Goal: Register for event/course

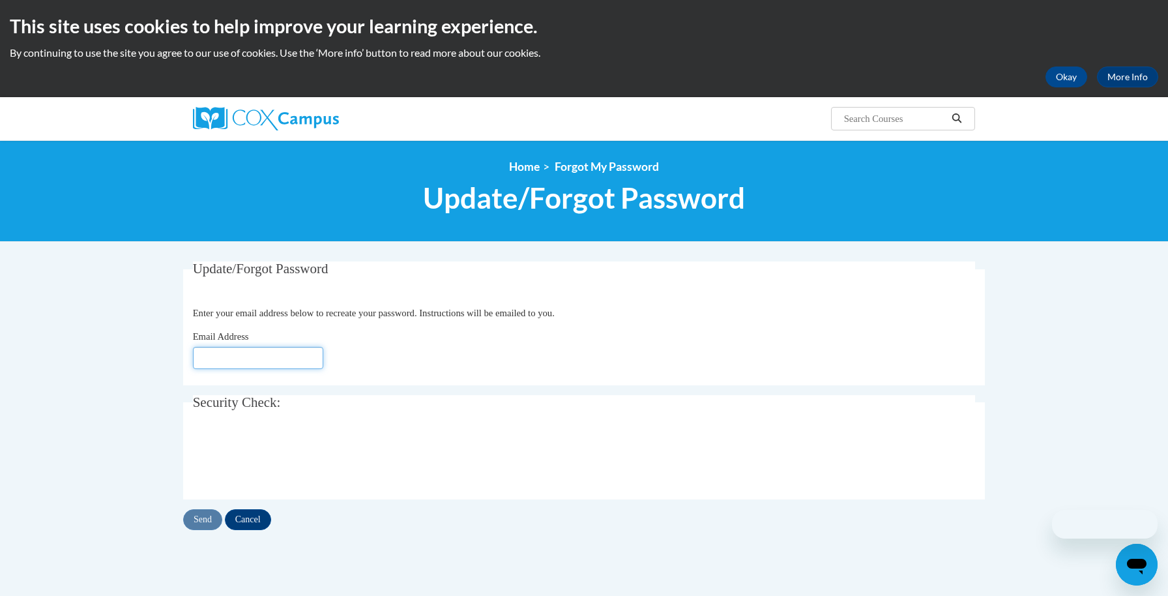
click at [257, 361] on input "Email Address" at bounding box center [258, 358] width 130 height 22
type input "[EMAIL_ADDRESS][DOMAIN_NAME]"
click at [207, 517] on input "Send" at bounding box center [202, 519] width 39 height 21
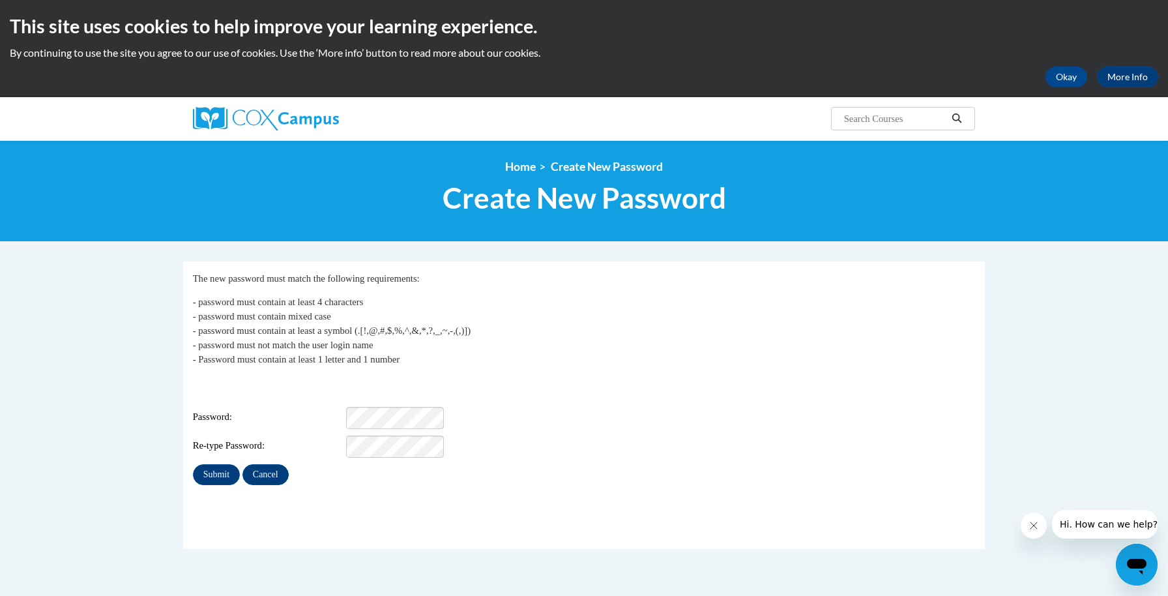
click at [387, 424] on div "Login: atley.ariel.i@muscogee.k12.ga.us Password: Re-type Password:" at bounding box center [584, 416] width 783 height 81
click at [207, 469] on input "Submit" at bounding box center [216, 474] width 47 height 21
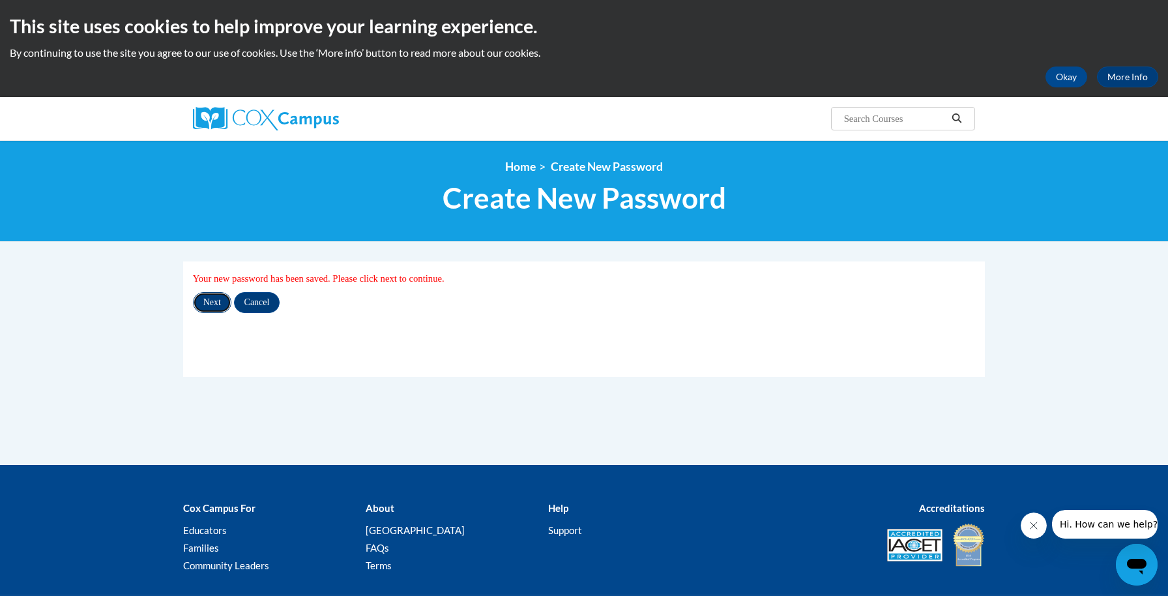
click at [215, 300] on input "Next" at bounding box center [212, 302] width 38 height 21
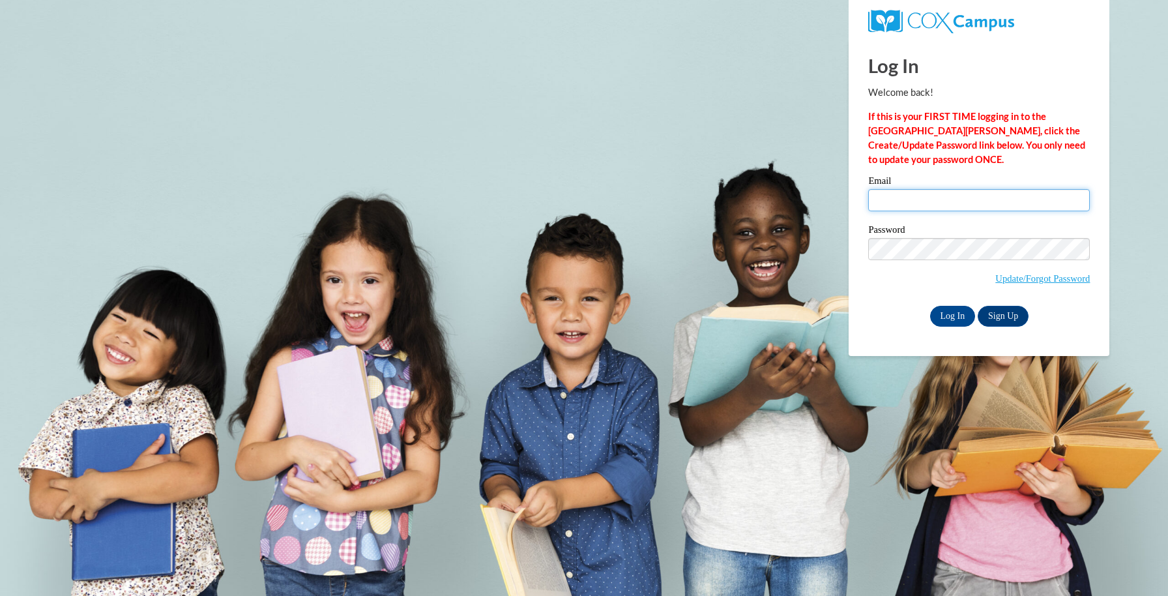
click at [899, 207] on input "Email" at bounding box center [979, 200] width 222 height 22
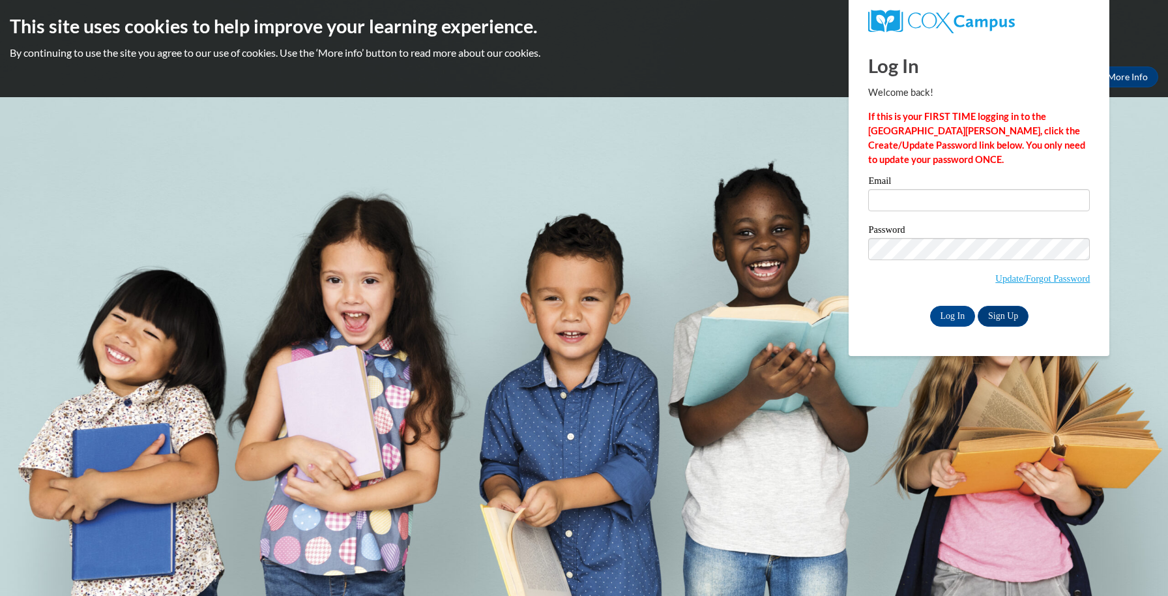
type input "atley.ariel.i@muscogee.k12.ga.us"
click at [950, 232] on label "Password" at bounding box center [979, 231] width 222 height 13
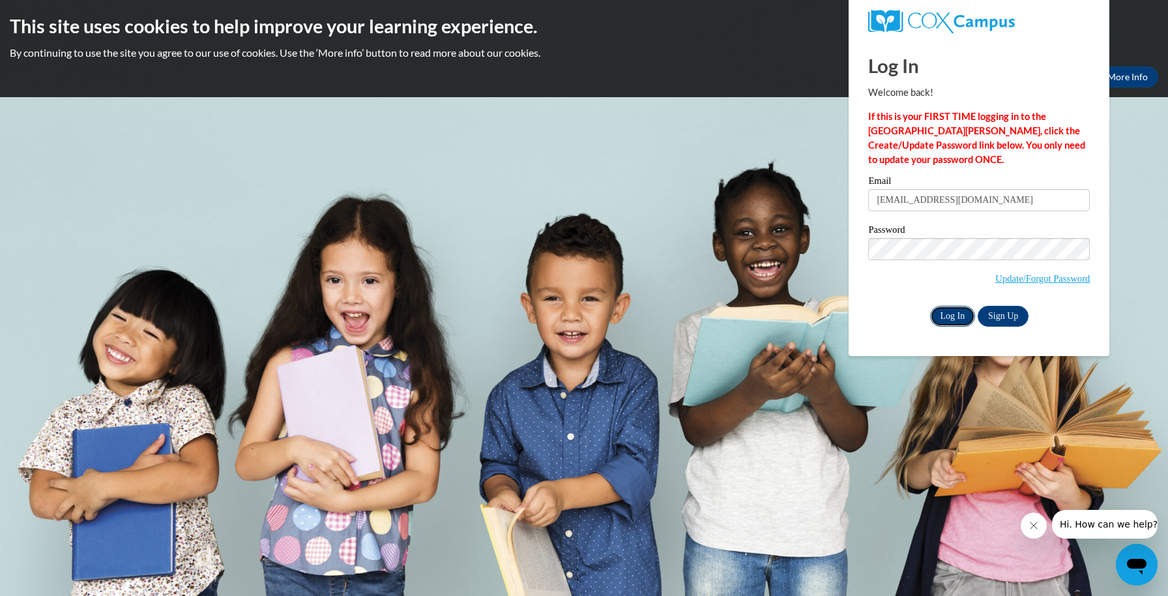
click at [953, 318] on input "Log In" at bounding box center [953, 316] width 46 height 21
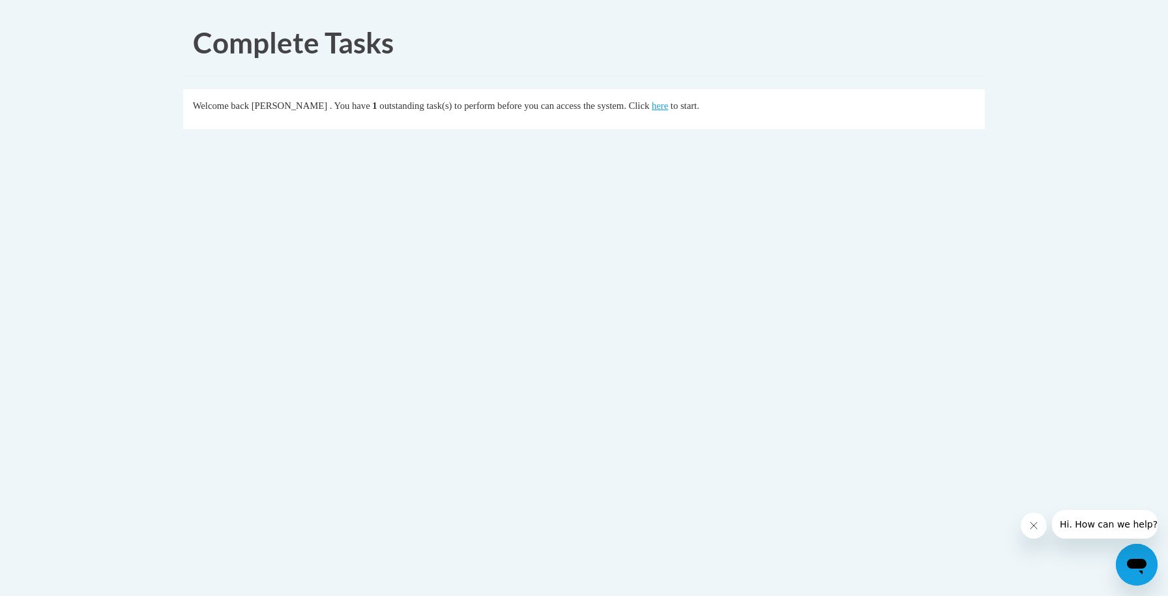
click at [665, 111] on div "Welcome back [PERSON_NAME] . You have 1 outstanding task(s) to perform before y…" at bounding box center [584, 105] width 783 height 14
click at [667, 111] on div "Welcome back [PERSON_NAME] . You have 1 outstanding task(s) to perform before y…" at bounding box center [584, 105] width 783 height 14
click at [667, 109] on link "here" at bounding box center [660, 105] width 16 height 10
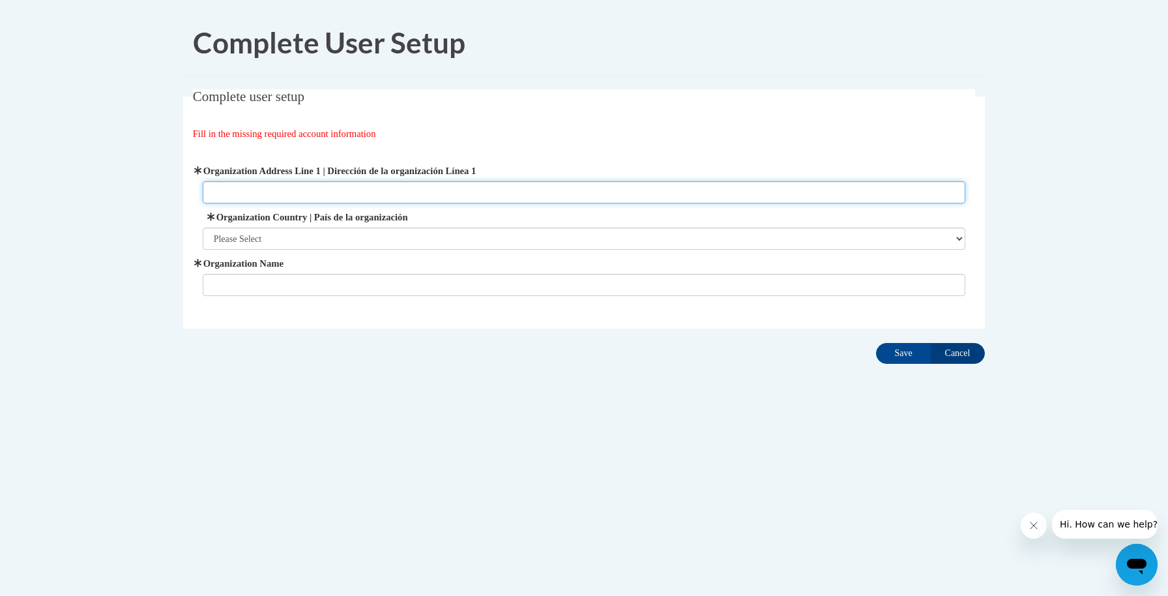
click at [366, 193] on input "Organization Address Line 1 | Dirección de la organización Línea 1" at bounding box center [584, 192] width 763 height 22
type input "[STREET_ADDRESS]"
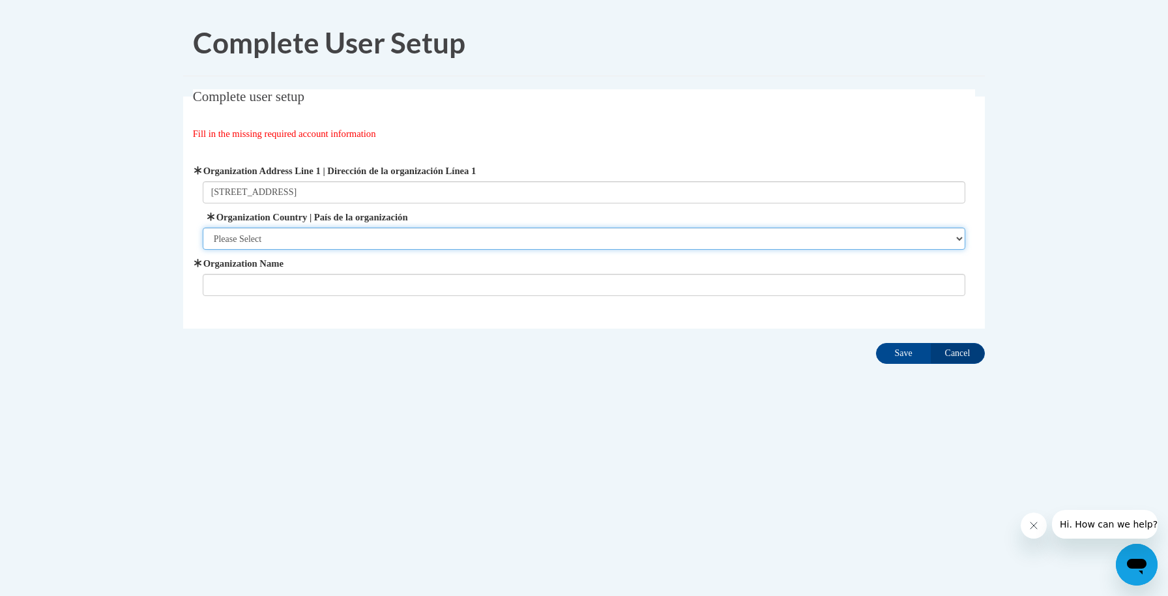
click at [293, 235] on select "Please Select [GEOGRAPHIC_DATA] | [GEOGRAPHIC_DATA] Outside of [GEOGRAPHIC_DATA…" at bounding box center [584, 238] width 763 height 22
select select "ad49bcad-a171-4b2e-b99c-48b446064914"
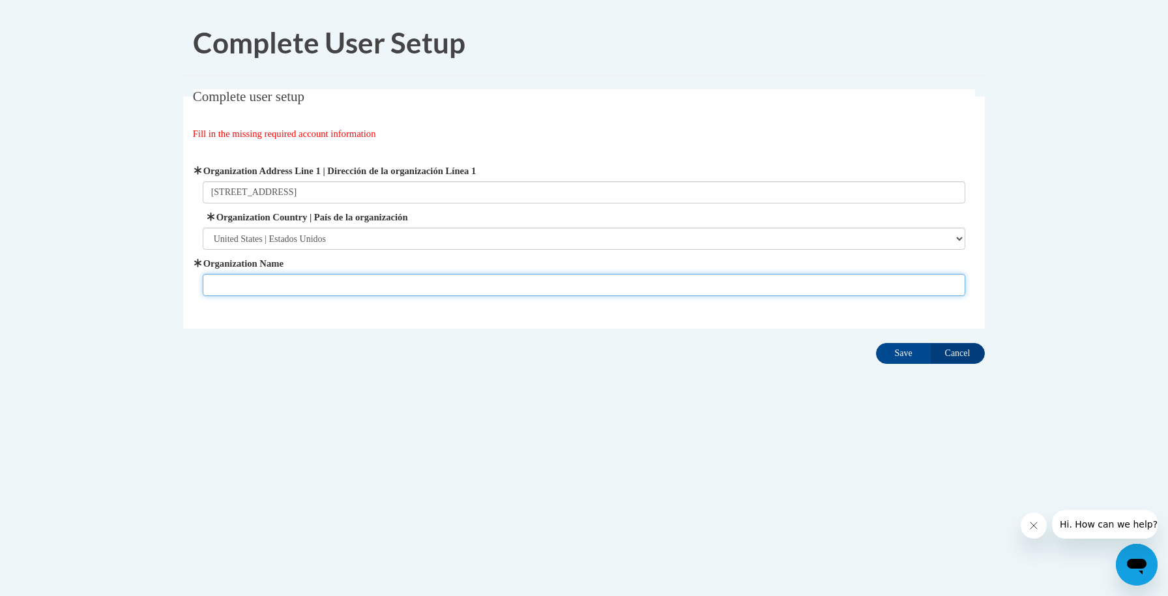
click at [299, 285] on input "Organization Name" at bounding box center [584, 285] width 763 height 22
type input "[PERSON_NAME][GEOGRAPHIC_DATA]"
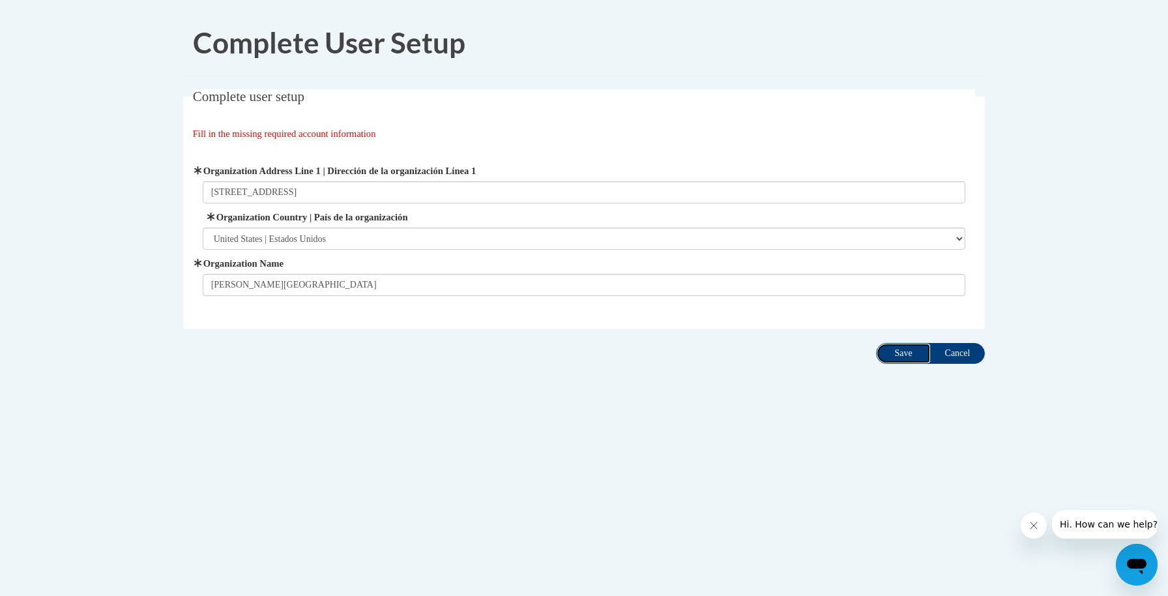
click at [899, 350] on input "Save" at bounding box center [903, 353] width 55 height 21
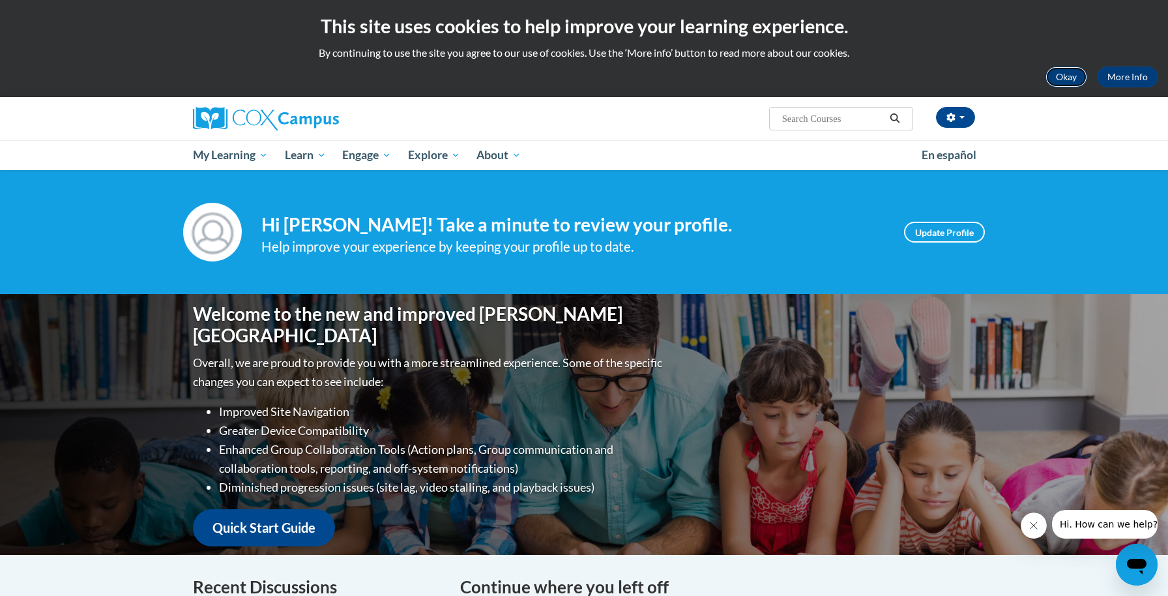
click at [1055, 81] on button "Okay" at bounding box center [1066, 76] width 42 height 21
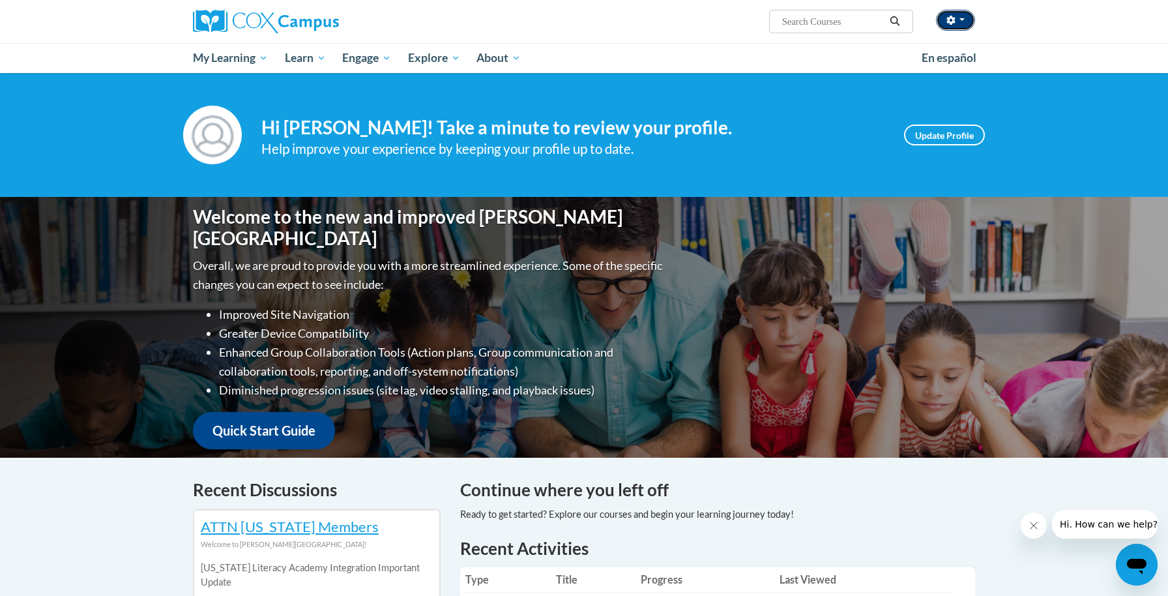
click at [952, 24] on icon "button" at bounding box center [950, 20] width 9 height 9
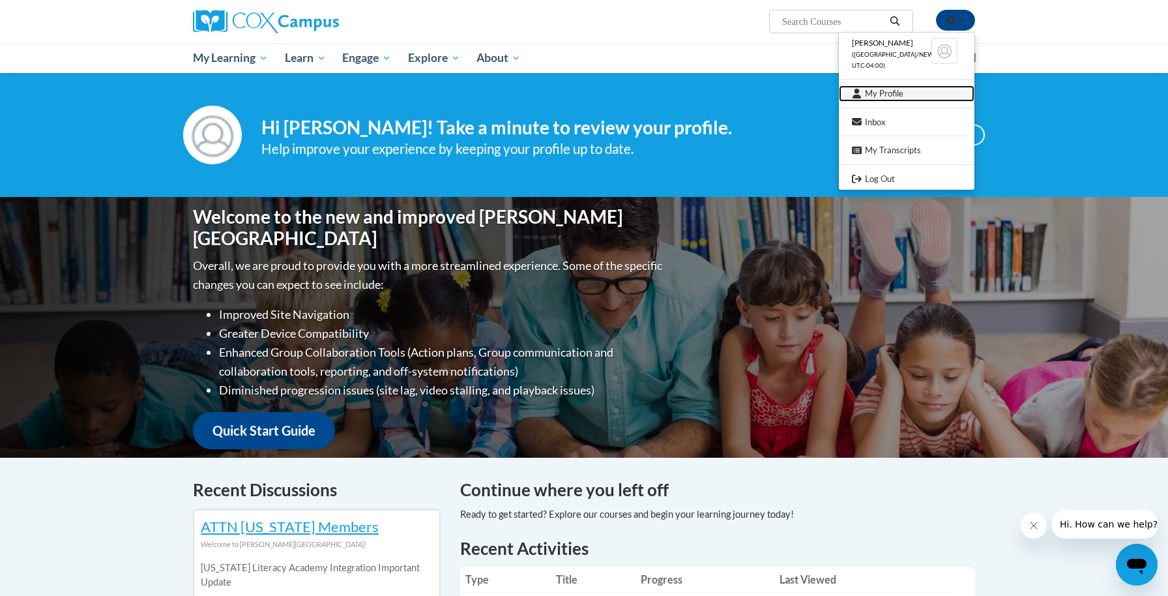
click at [880, 97] on link "My Profile" at bounding box center [907, 93] width 136 height 16
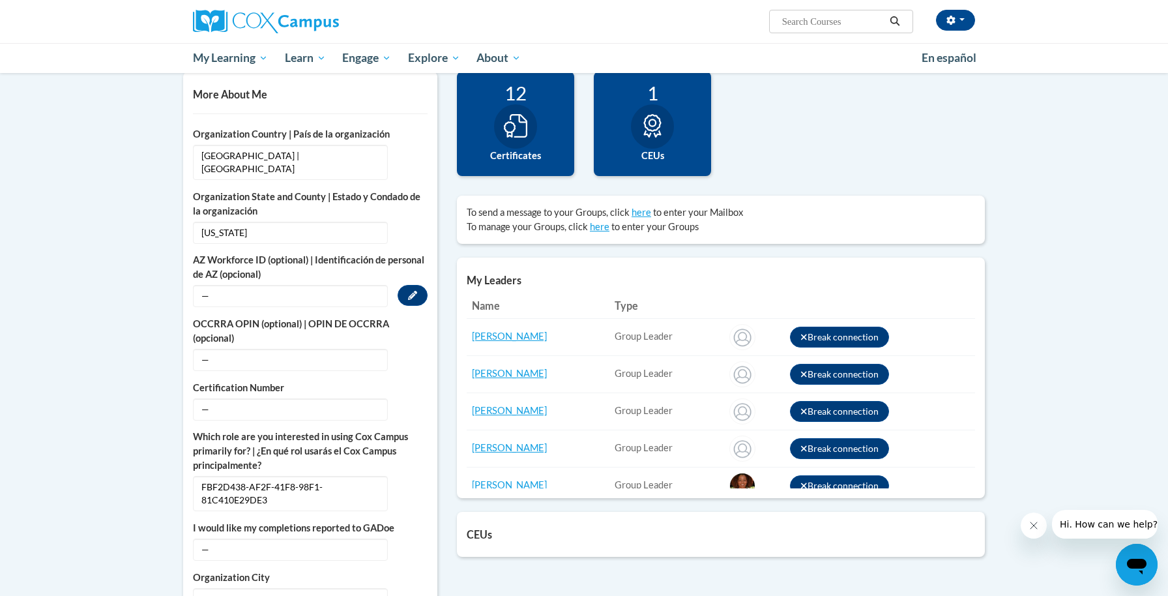
scroll to position [241, 0]
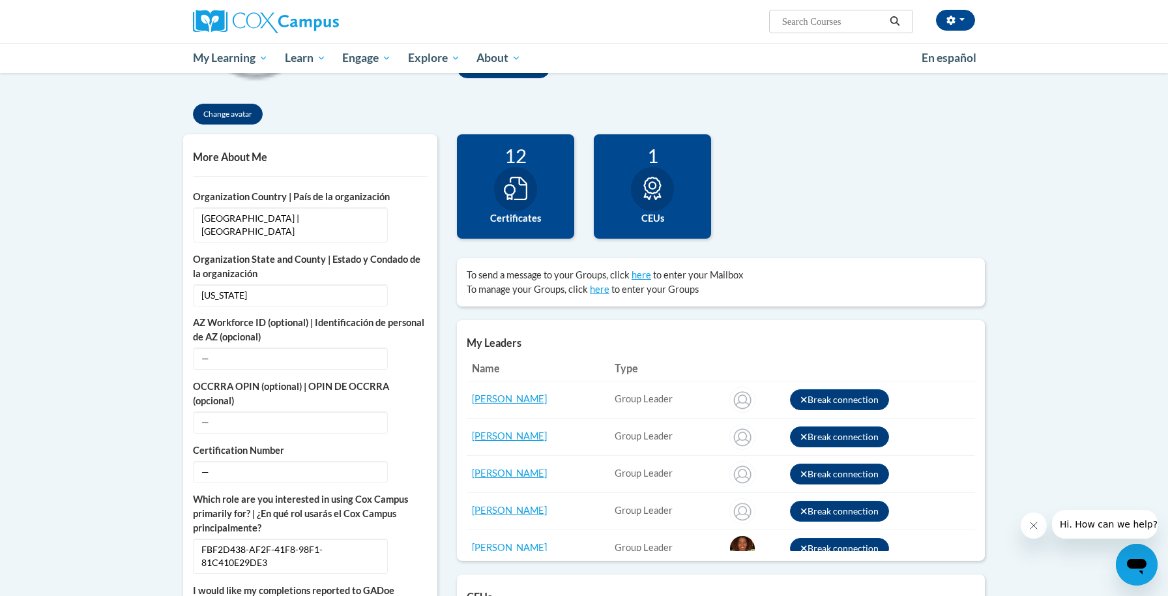
click at [495, 214] on label "Certificates" at bounding box center [516, 218] width 98 height 14
click at [505, 195] on icon at bounding box center [515, 188] width 23 height 23
click at [526, 181] on icon at bounding box center [515, 188] width 23 height 23
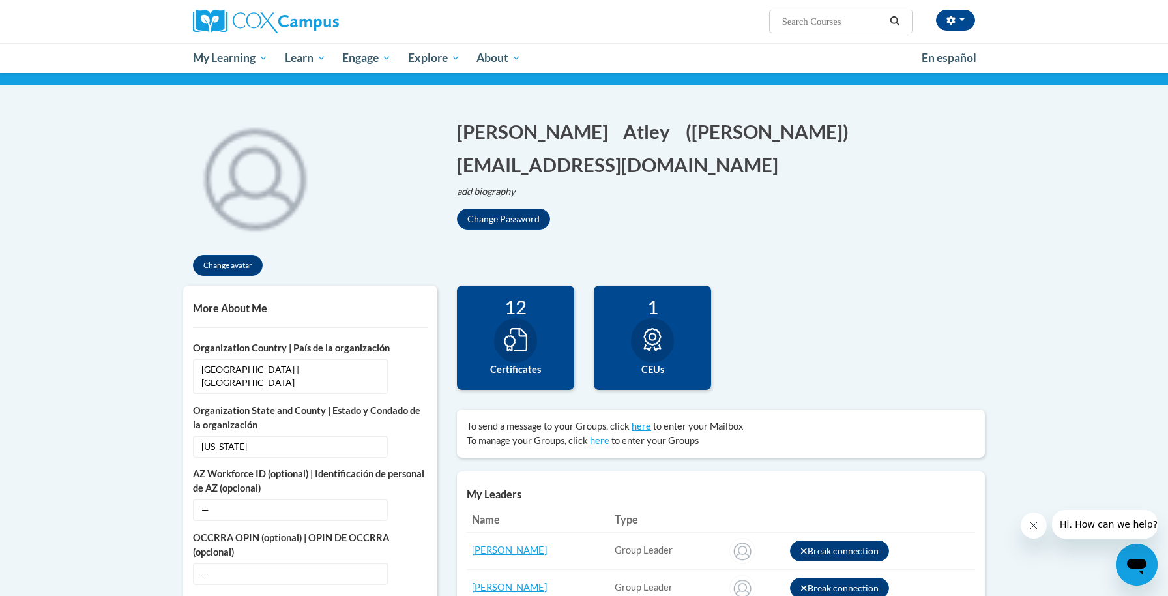
scroll to position [0, 0]
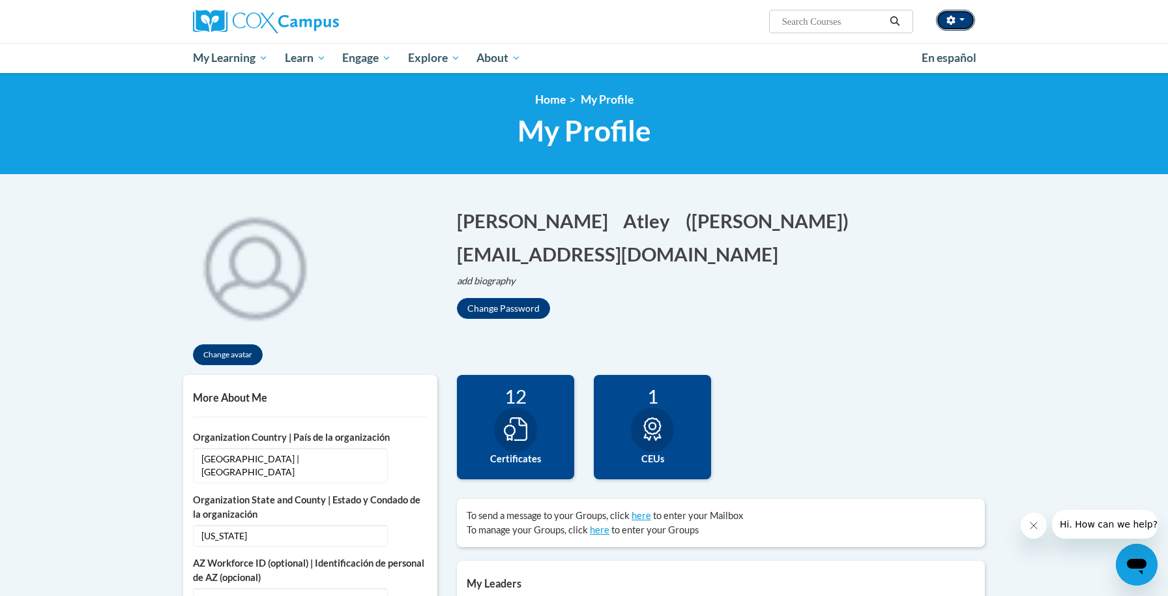
click at [963, 24] on button "button" at bounding box center [955, 20] width 39 height 21
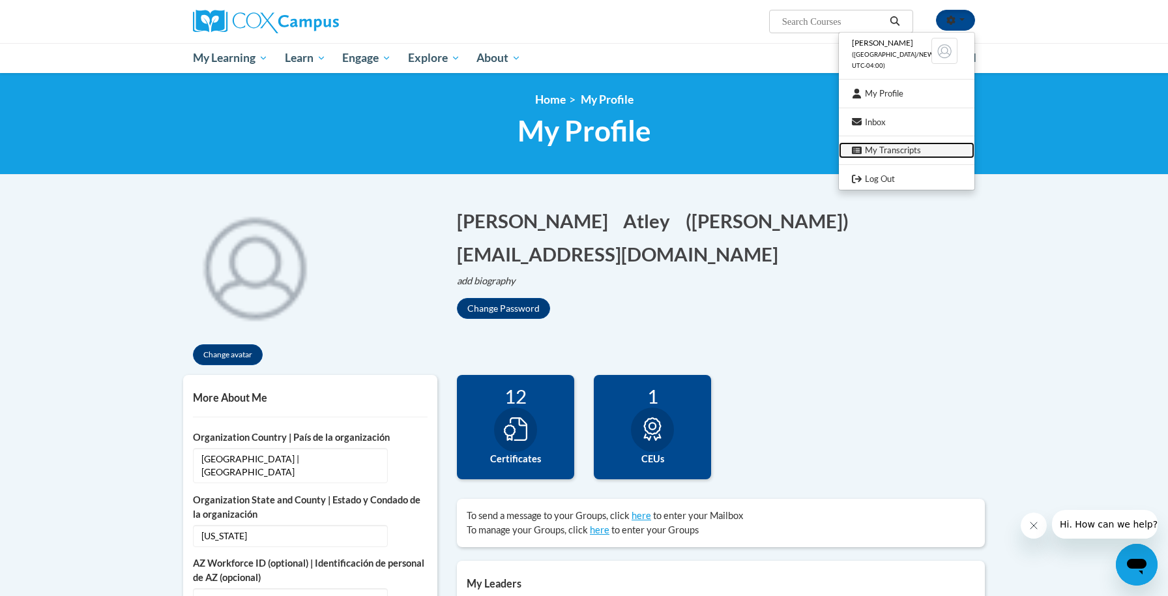
click at [892, 152] on link "My Transcripts" at bounding box center [907, 150] width 136 height 16
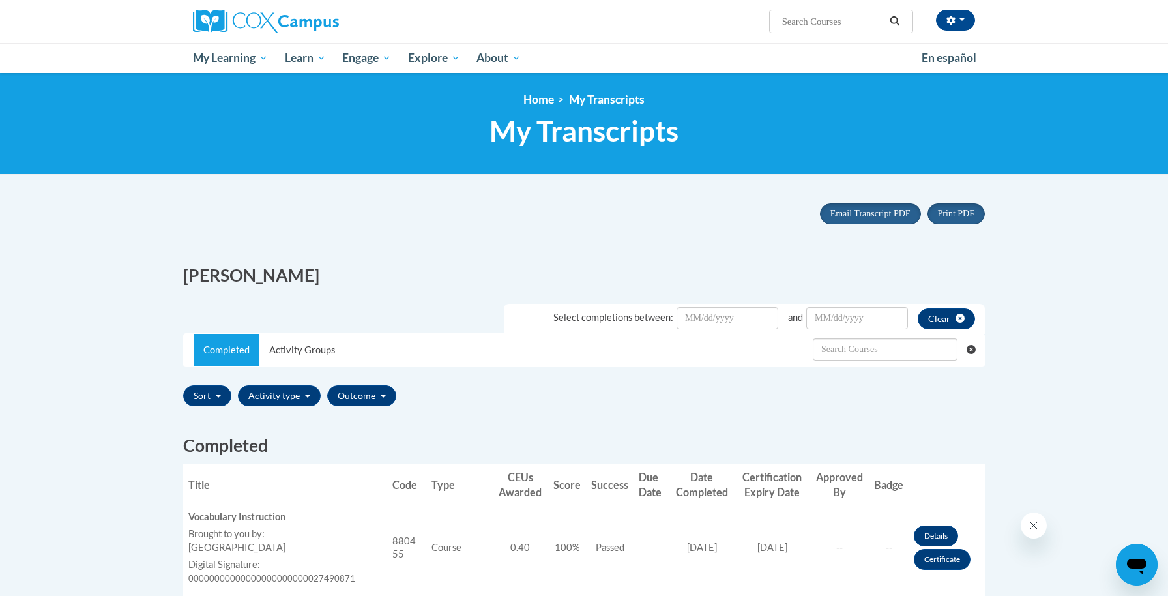
click at [821, 29] on span "Search Search..." at bounding box center [841, 21] width 144 height 23
click at [821, 20] on input "Search..." at bounding box center [833, 22] width 104 height 16
type input "e"
type input "teahing writing"
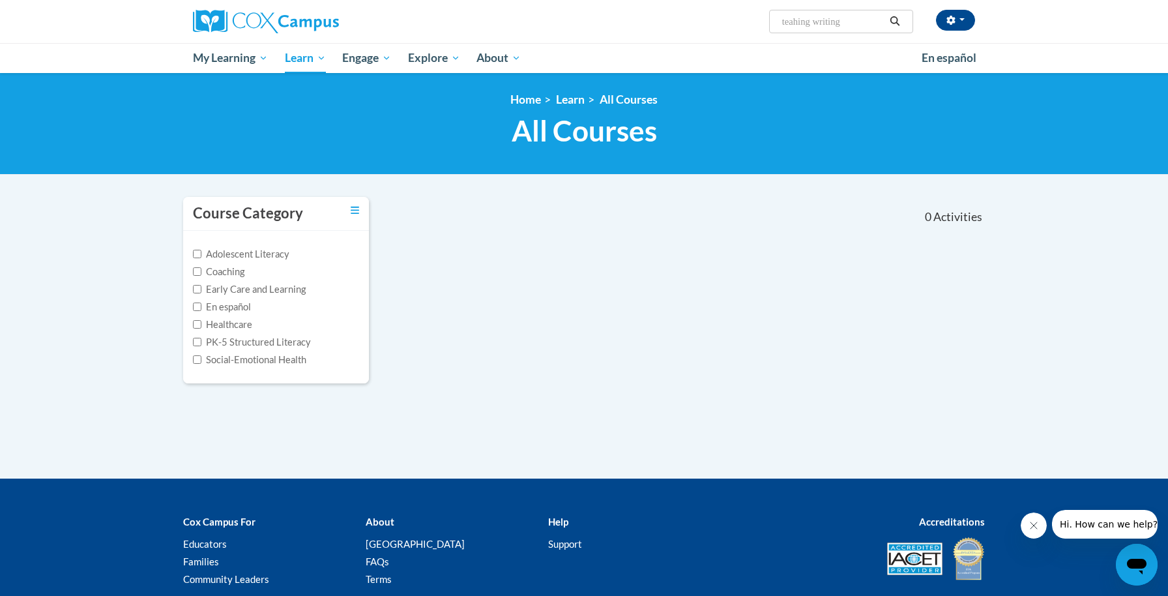
click at [794, 24] on input "teahing writing" at bounding box center [833, 22] width 104 height 16
type input "teaching writing"
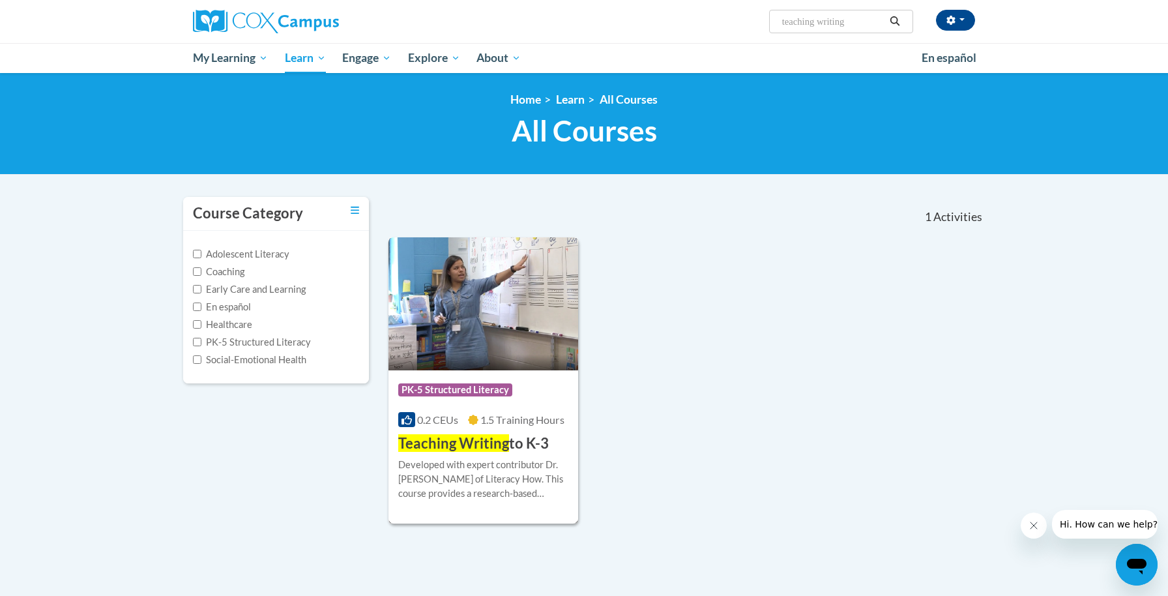
click at [439, 458] on div "Developed with expert contributor Dr. [PERSON_NAME] of Literacy How. This cours…" at bounding box center [483, 479] width 170 height 43
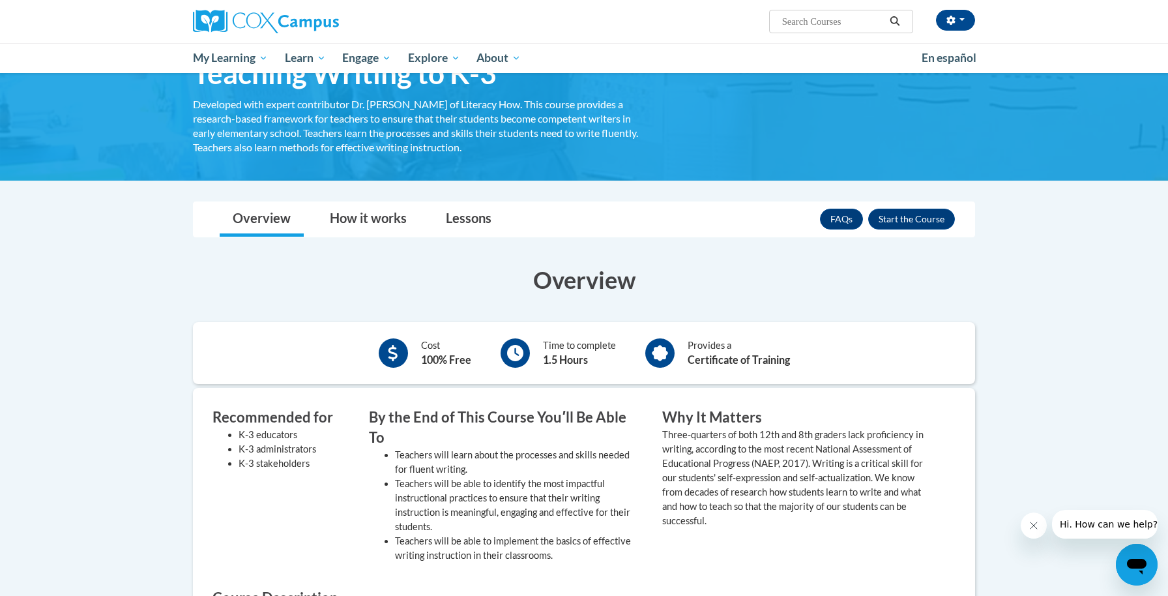
scroll to position [75, 0]
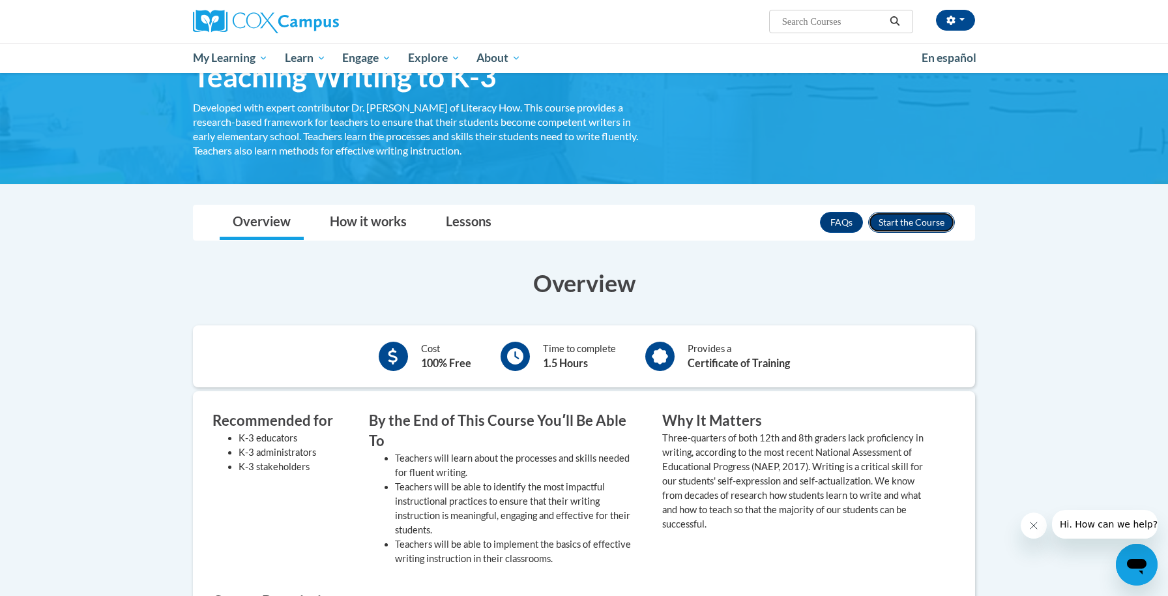
click at [915, 221] on button "Enroll" at bounding box center [911, 222] width 87 height 21
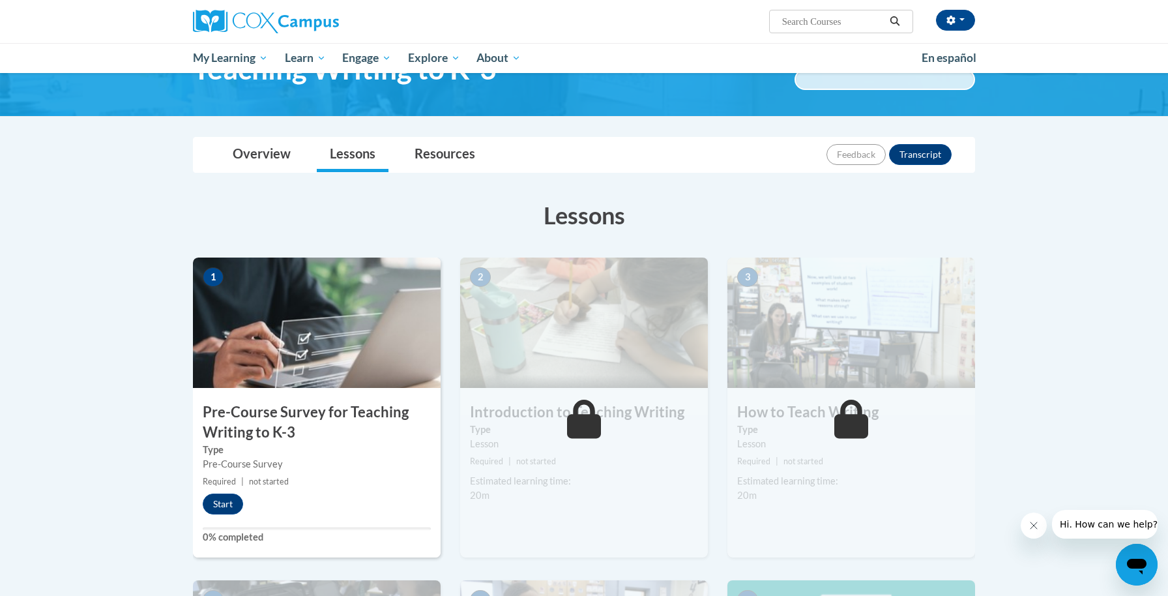
scroll to position [85, 0]
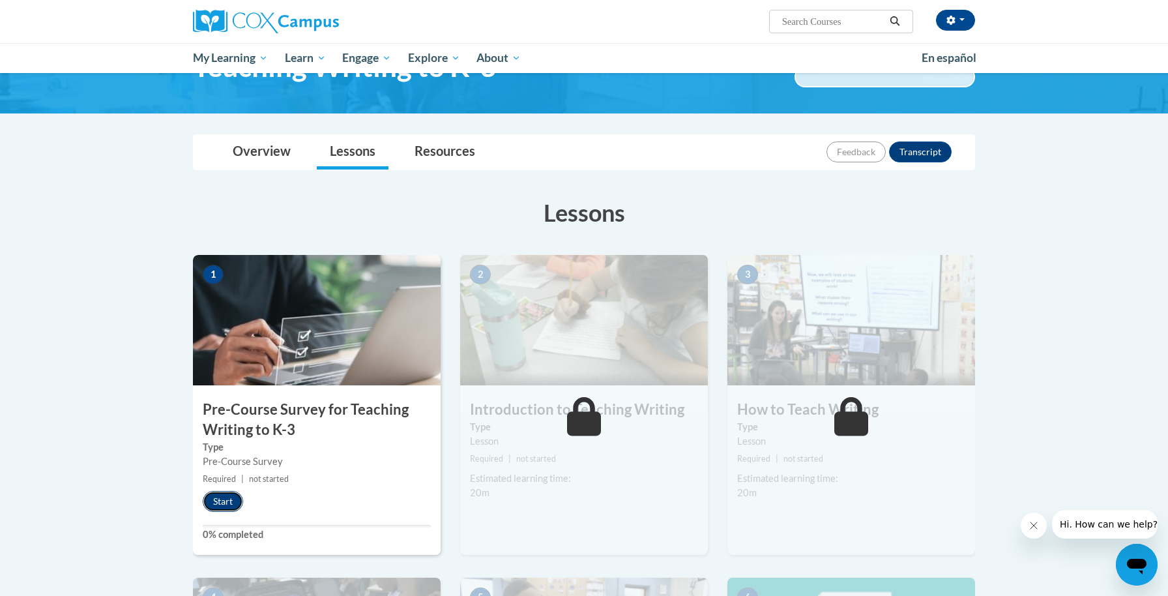
click at [217, 497] on button "Start" at bounding box center [223, 501] width 40 height 21
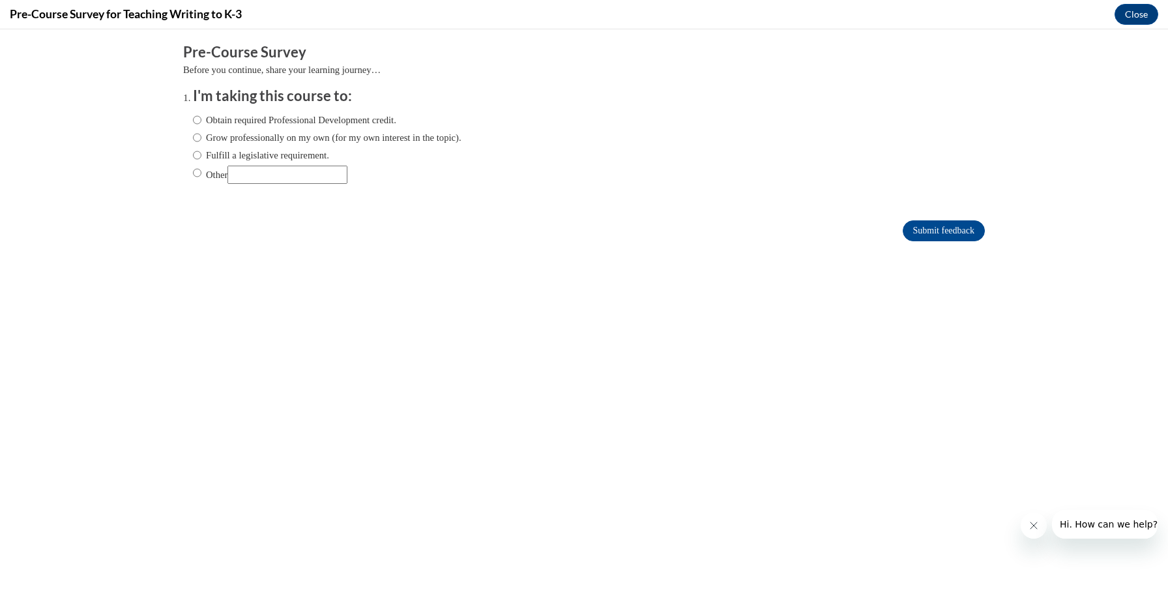
scroll to position [0, 0]
click at [224, 119] on label "Obtain required Professional Development credit." at bounding box center [294, 120] width 203 height 14
click at [201, 119] on input "Obtain required Professional Development credit." at bounding box center [197, 120] width 8 height 14
radio input "true"
click at [929, 237] on input "Submit feedback" at bounding box center [944, 230] width 82 height 21
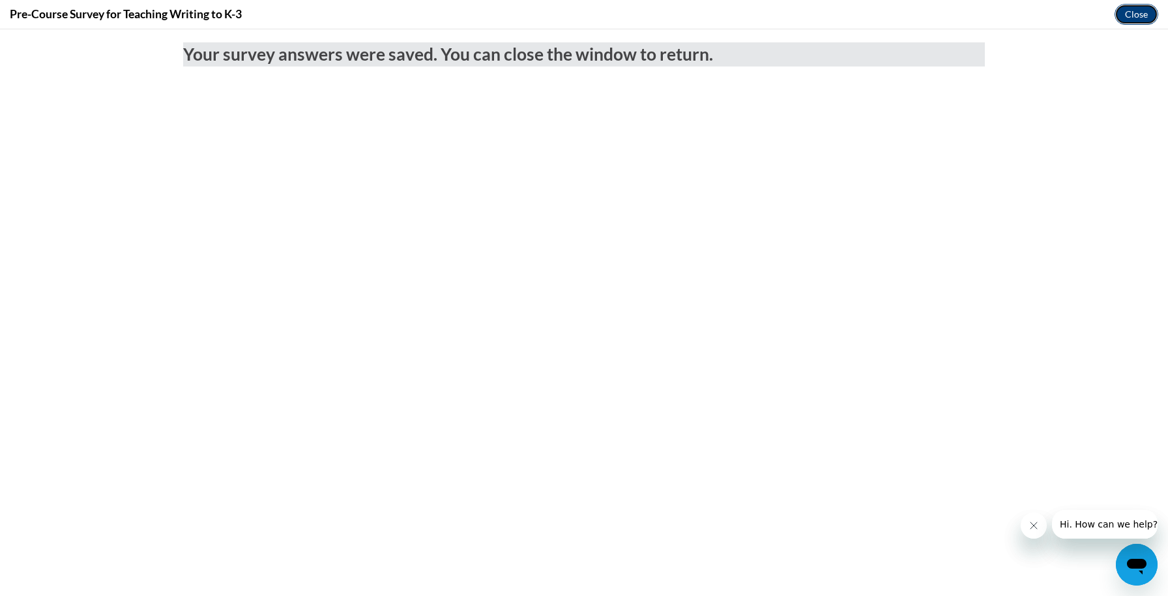
click at [1142, 12] on button "Close" at bounding box center [1137, 14] width 44 height 21
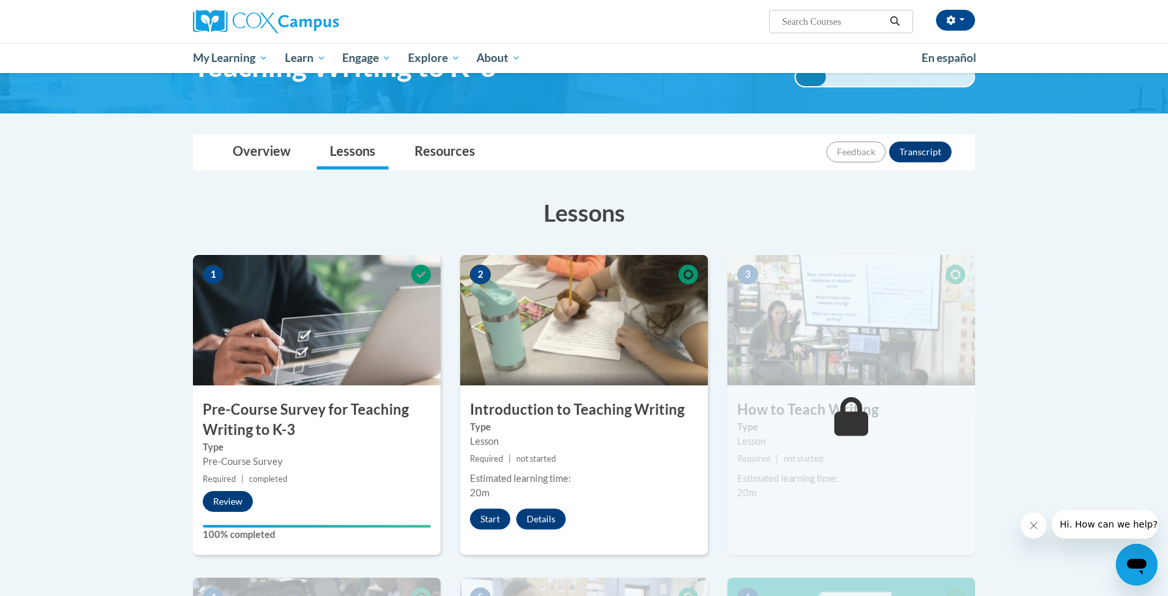
click at [1028, 525] on icon "Close message from company" at bounding box center [1033, 525] width 10 height 10
click at [497, 516] on button "Start" at bounding box center [490, 518] width 40 height 21
